Goal: Complete application form

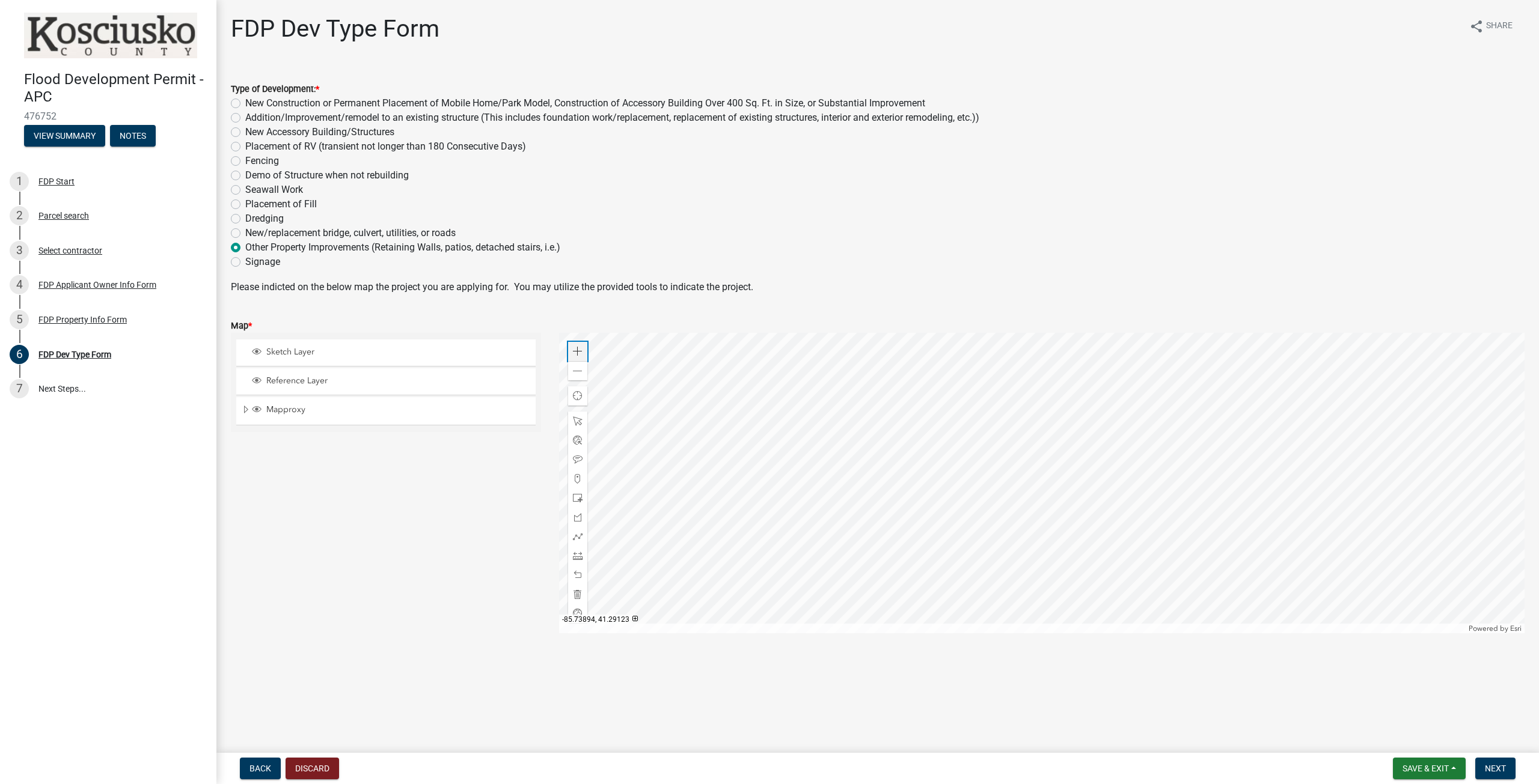
click at [575, 352] on span at bounding box center [577, 351] width 10 height 10
click at [582, 354] on span at bounding box center [577, 351] width 10 height 10
click at [984, 440] on div at bounding box center [1042, 483] width 966 height 301
click at [975, 441] on div at bounding box center [1042, 483] width 966 height 301
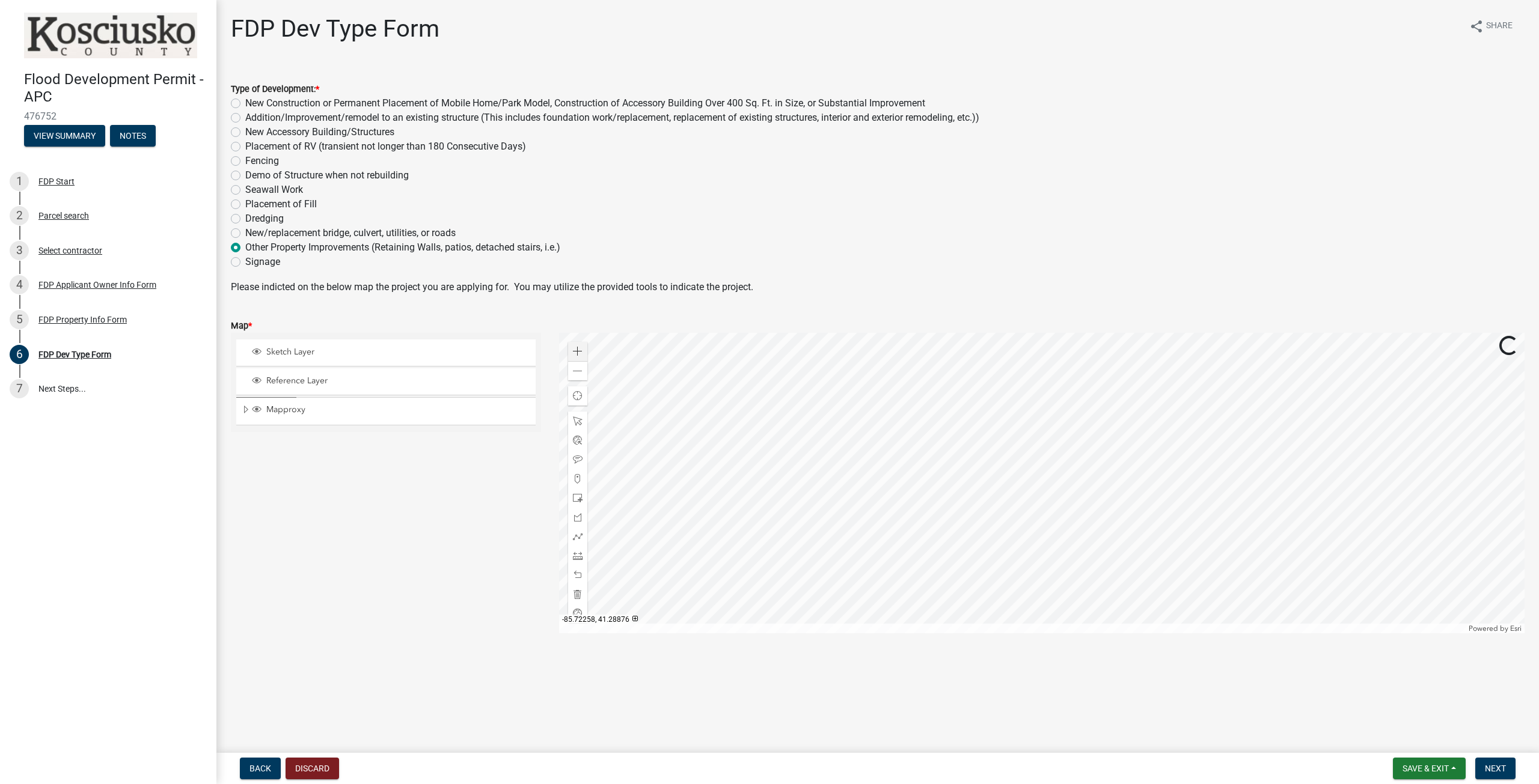
click at [976, 441] on div at bounding box center [1042, 483] width 966 height 301
click at [976, 441] on div at bounding box center [1042, 483] width 966 height 301
click at [280, 354] on span "Sketch Layer" at bounding box center [397, 352] width 268 height 11
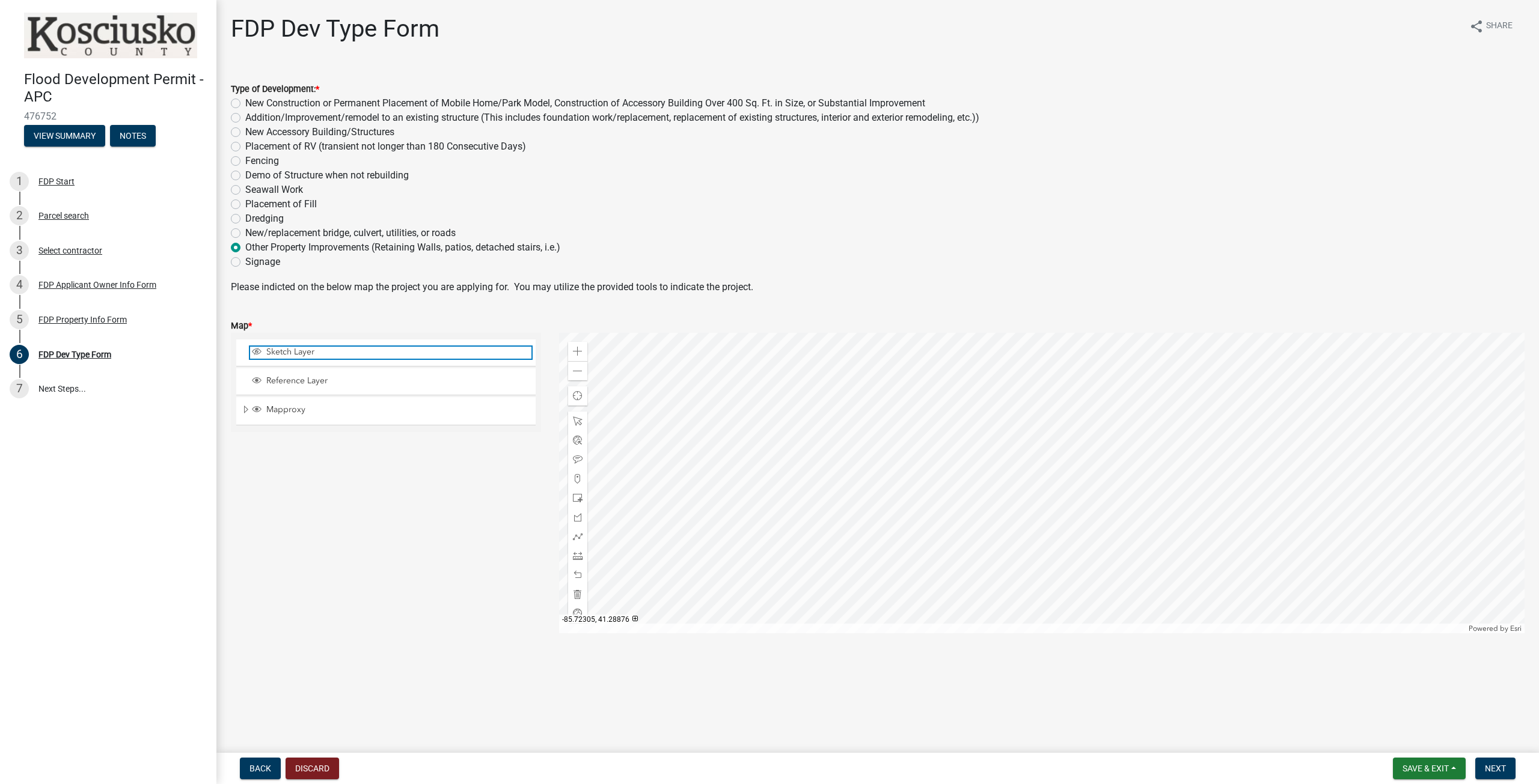
click at [275, 350] on span "Sketch Layer" at bounding box center [397, 352] width 268 height 11
click at [241, 354] on div "Sketch Layer" at bounding box center [386, 352] width 300 height 26
click at [990, 430] on div at bounding box center [1042, 483] width 966 height 301
click at [245, 407] on span "Expand" at bounding box center [245, 410] width 10 height 12
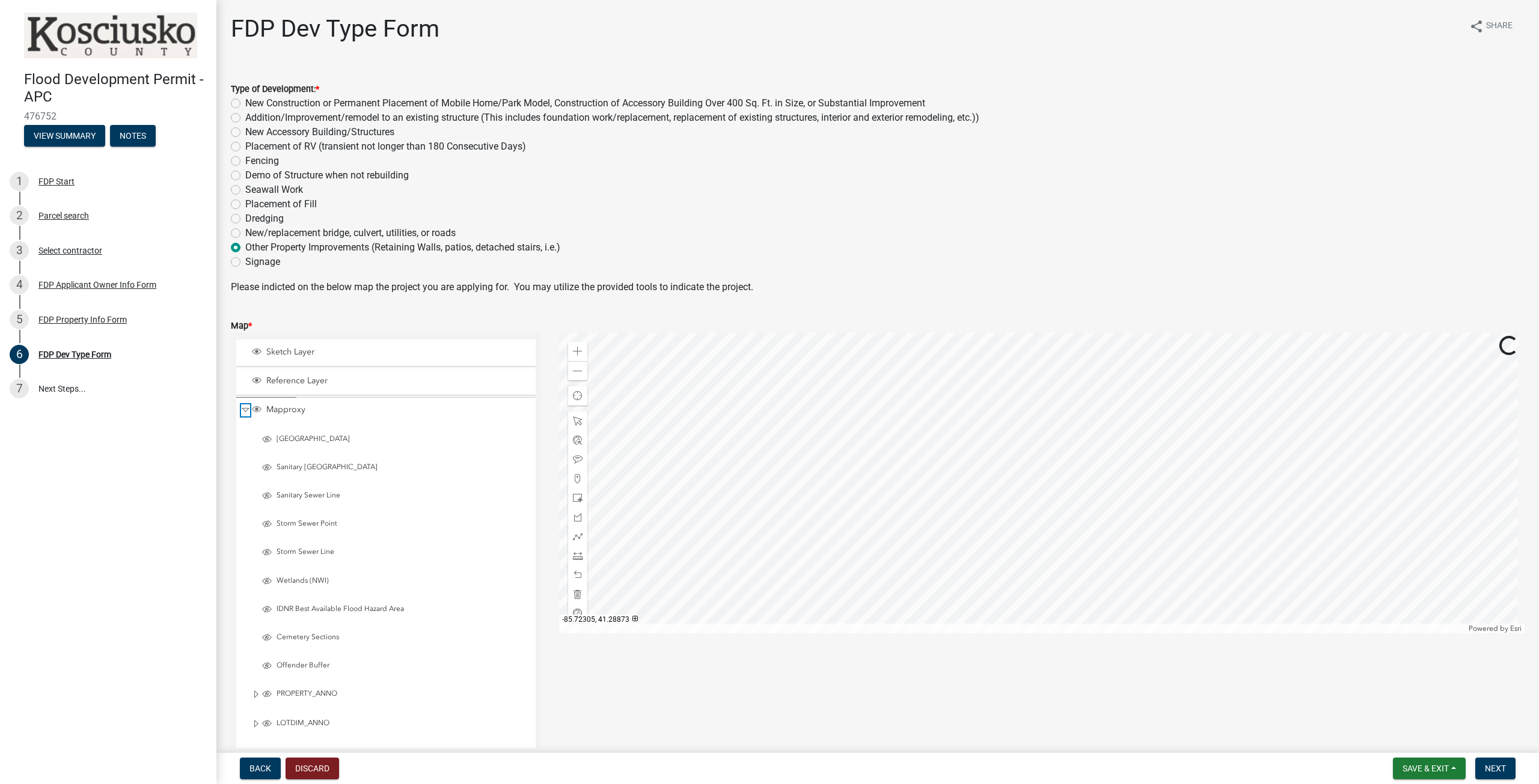
click at [245, 409] on span "Collapse" at bounding box center [245, 410] width 9 height 12
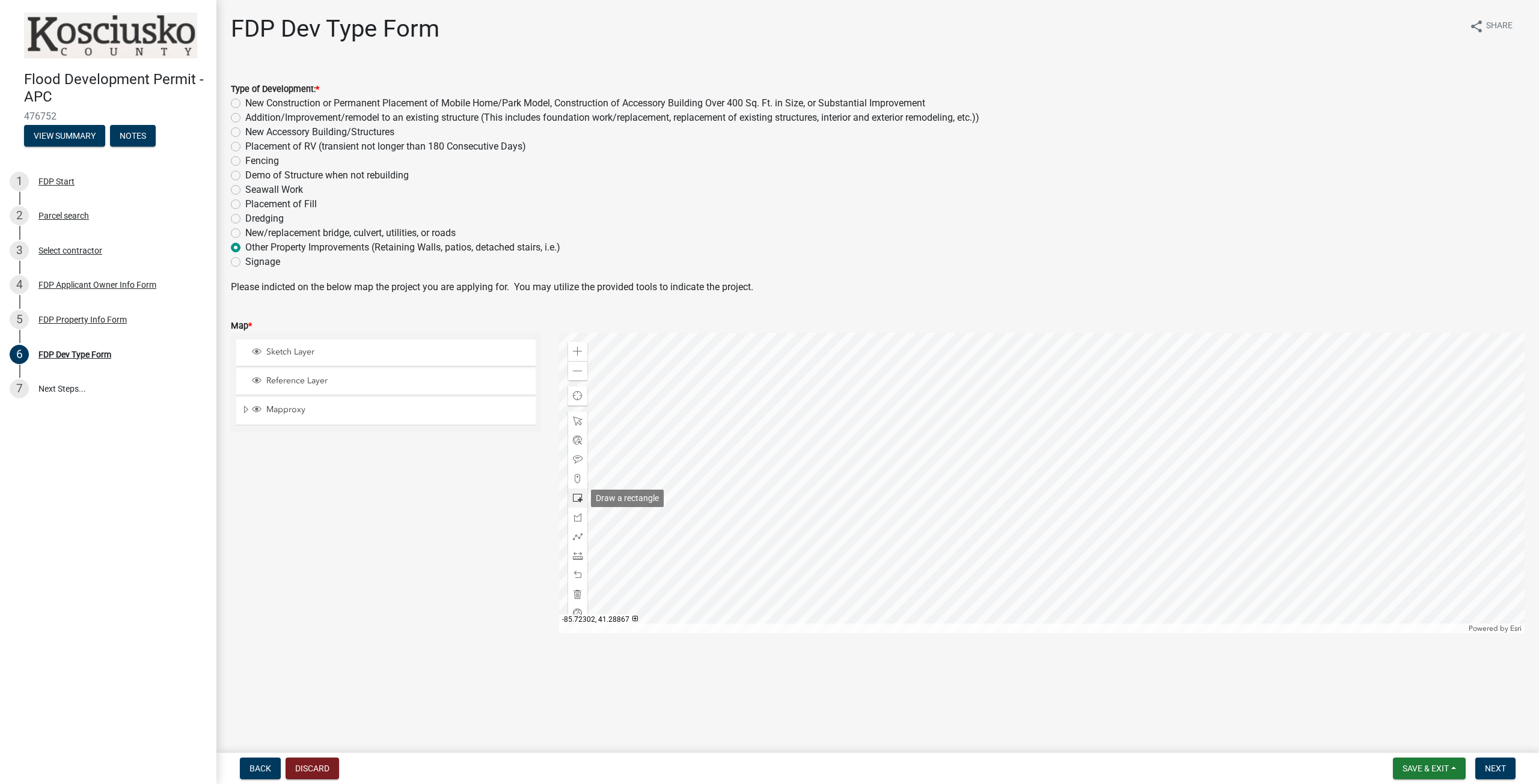
click at [580, 501] on span at bounding box center [577, 498] width 10 height 10
click at [947, 417] on div at bounding box center [1042, 483] width 966 height 301
click at [988, 410] on div at bounding box center [1042, 483] width 966 height 301
click at [1021, 432] on div at bounding box center [1042, 483] width 966 height 301
click at [580, 572] on span at bounding box center [577, 575] width 10 height 10
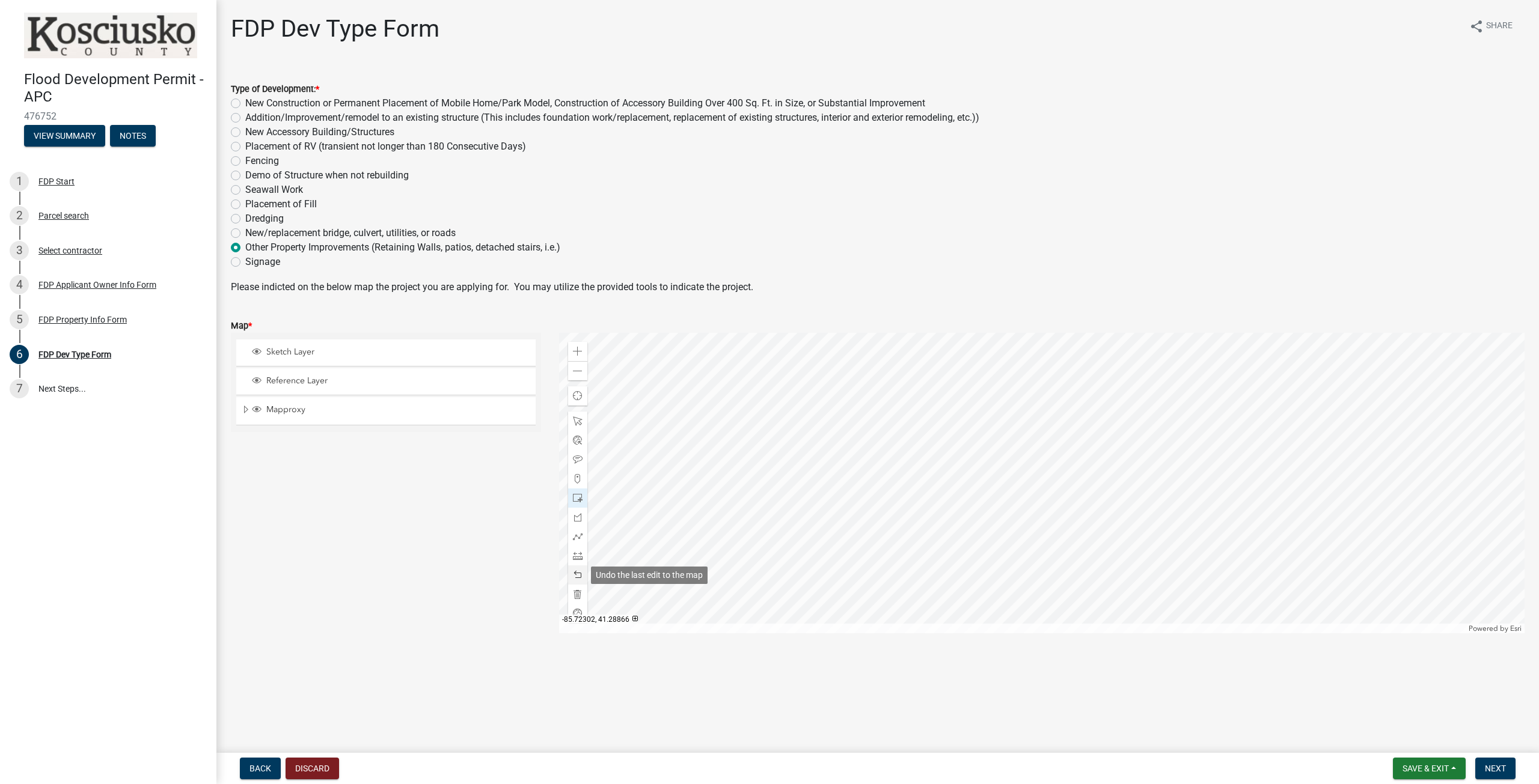
click at [580, 572] on span at bounding box center [577, 575] width 10 height 10
click at [578, 541] on div at bounding box center [578, 537] width 19 height 19
click at [954, 417] on div at bounding box center [1042, 483] width 966 height 301
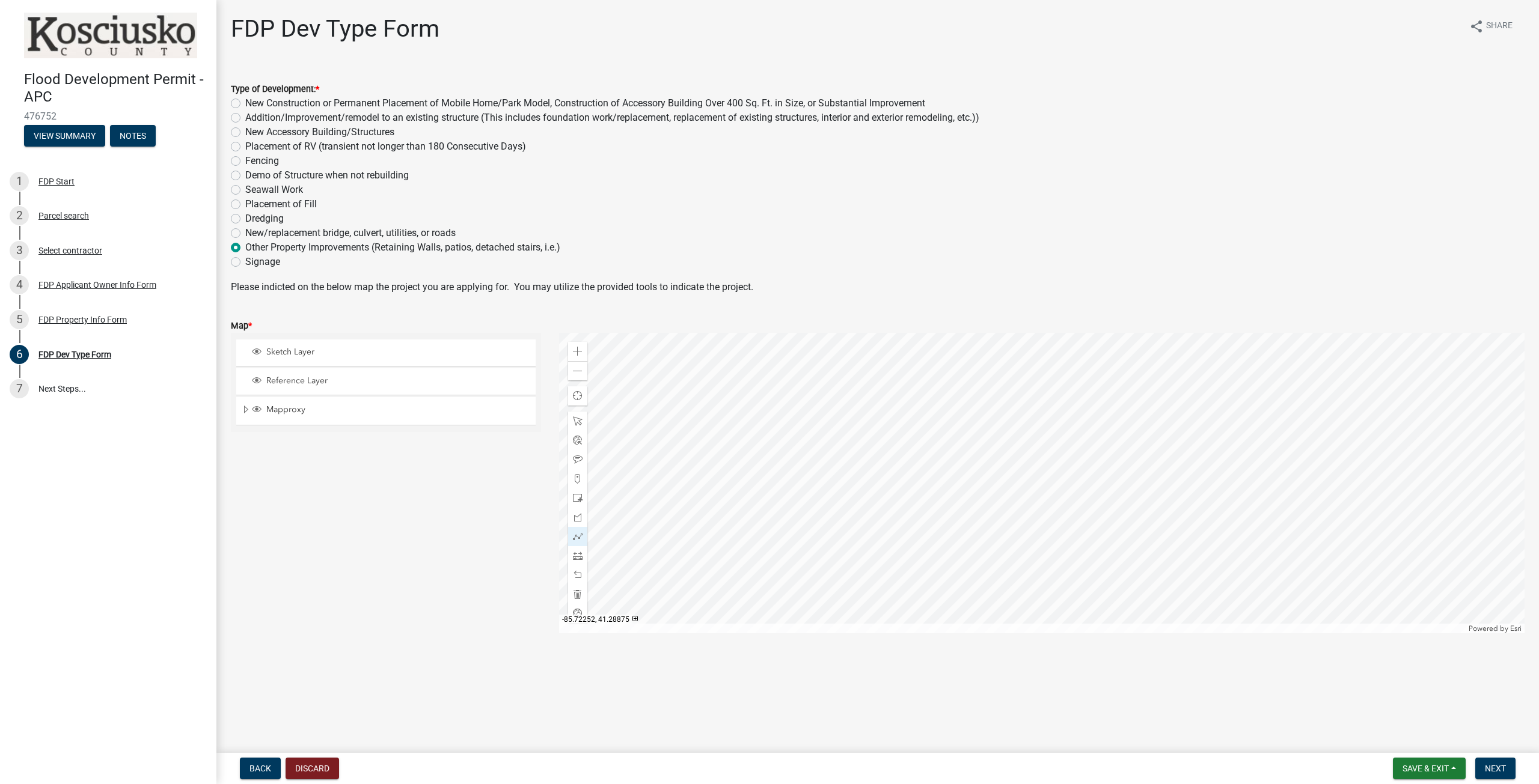
click at [1037, 454] on div at bounding box center [1042, 483] width 966 height 301
click at [1052, 423] on div at bounding box center [1042, 483] width 966 height 301
click at [970, 388] on div at bounding box center [1042, 483] width 966 height 301
click at [954, 418] on div at bounding box center [1042, 483] width 966 height 301
click at [953, 418] on div at bounding box center [1042, 483] width 966 height 301
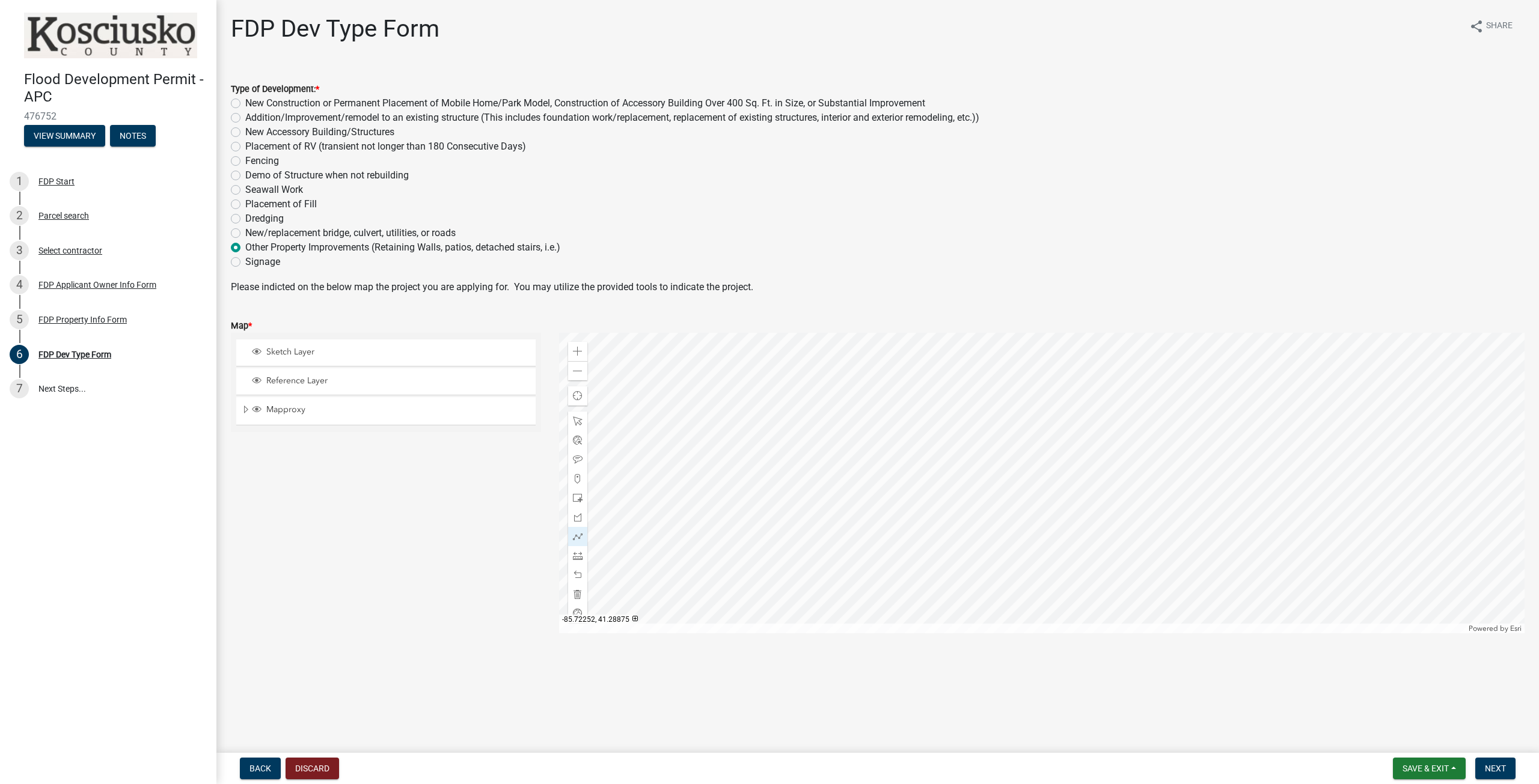
click at [1036, 454] on div at bounding box center [1042, 483] width 966 height 301
click at [1053, 415] on div at bounding box center [1042, 483] width 966 height 301
click at [971, 379] on div at bounding box center [1042, 483] width 966 height 301
click at [954, 419] on div at bounding box center [1042, 483] width 966 height 301
click at [1501, 769] on span "Next" at bounding box center [1495, 769] width 21 height 10
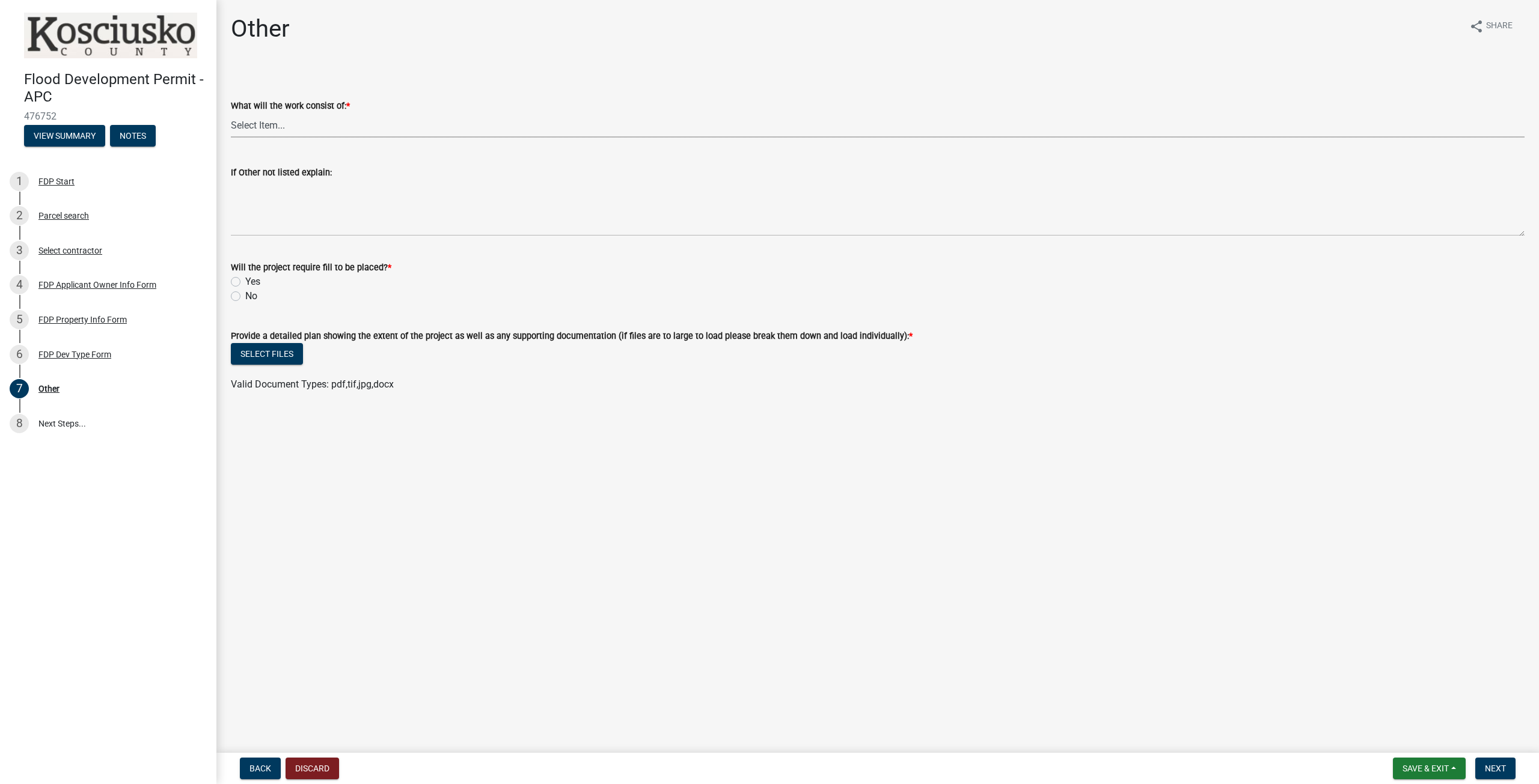
click at [303, 125] on select "Select Item... Signage Retaining Wall Patios/Platforms Stairs Other not Listed" at bounding box center [878, 125] width 1294 height 25
click at [231, 113] on select "Select Item... Signage Retaining Wall Patios/Platforms Stairs Other not Listed" at bounding box center [878, 125] width 1294 height 25
select select "8ff22ab7-4bb9-47fa-a72f-b2bc48e62ff3"
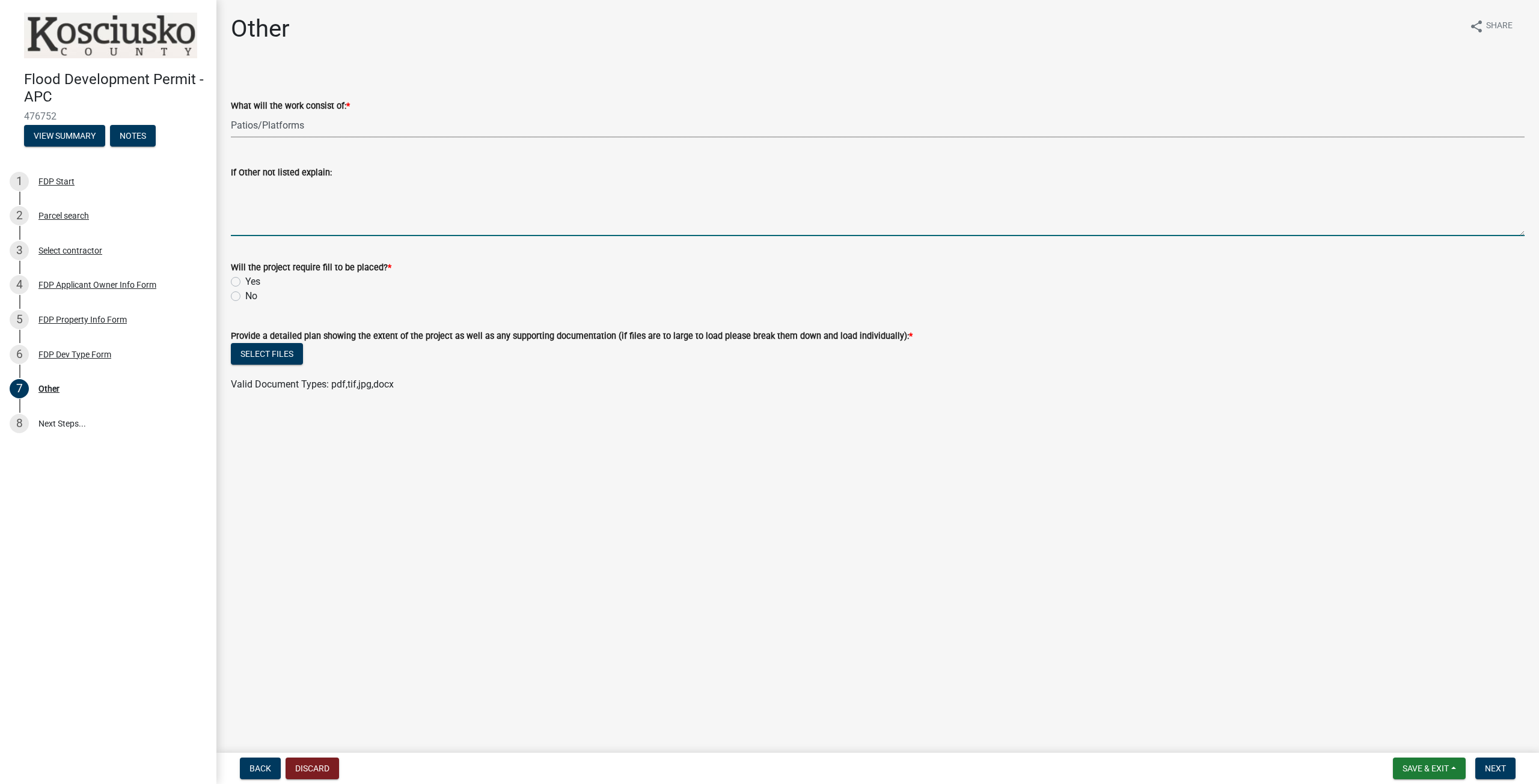
click at [267, 226] on textarea "If Other not listed explain:" at bounding box center [878, 208] width 1294 height 57
type textarea "Platform Roof. Will not be a permanent structure. No posts going into ground an…"
click at [245, 297] on label "No" at bounding box center [251, 296] width 12 height 14
click at [245, 297] on input "No" at bounding box center [249, 293] width 8 height 8
radio input "true"
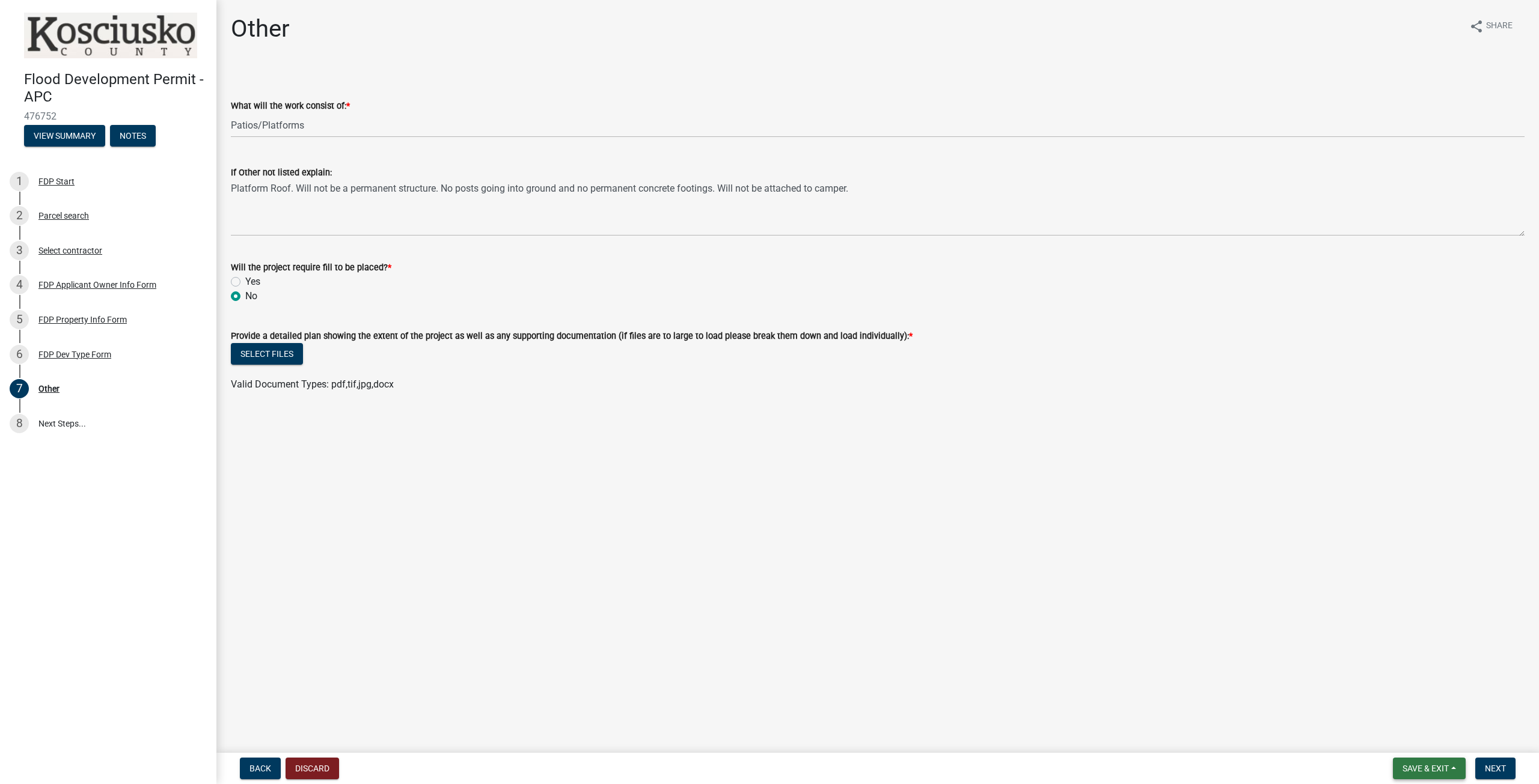
click at [1441, 764] on span "Save & Exit" at bounding box center [1426, 769] width 46 height 10
click at [1416, 739] on button "Save & Exit" at bounding box center [1417, 737] width 96 height 29
